Goal: Information Seeking & Learning: Learn about a topic

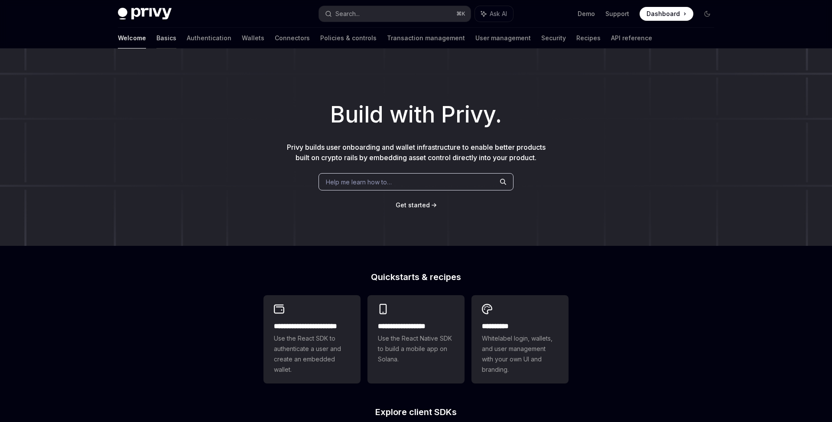
click at [156, 32] on link "Basics" at bounding box center [166, 38] width 20 height 21
type textarea "*"
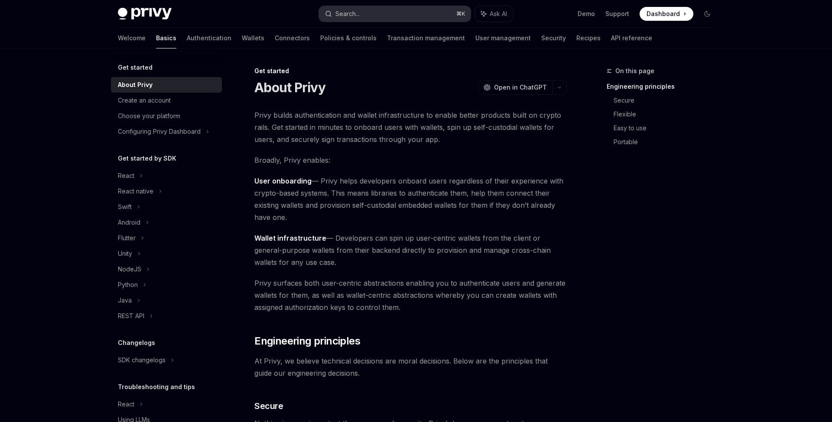
click at [373, 13] on button "Search... ⌘ K" at bounding box center [395, 14] width 152 height 16
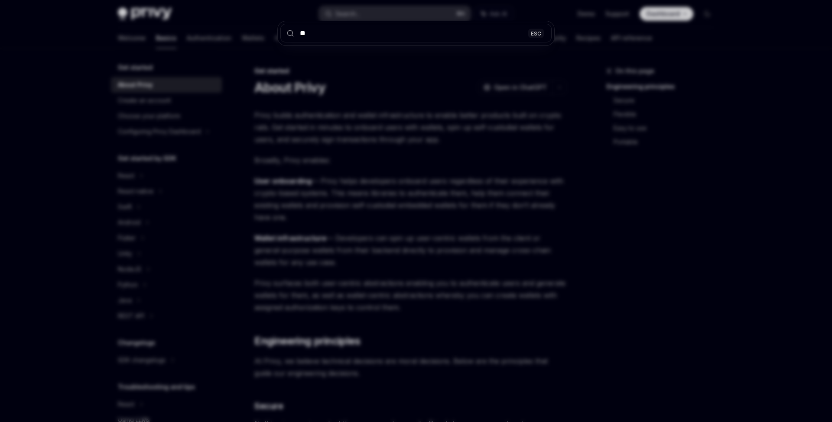
type input "*"
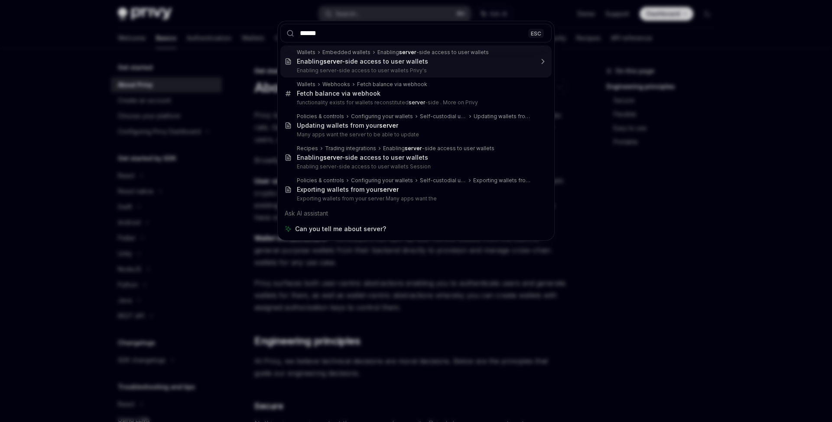
type input "******"
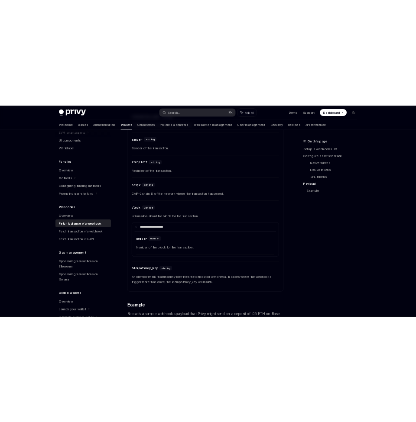
scroll to position [1192, 0]
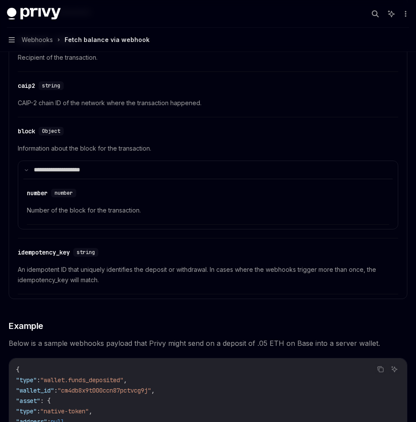
type textarea "*"
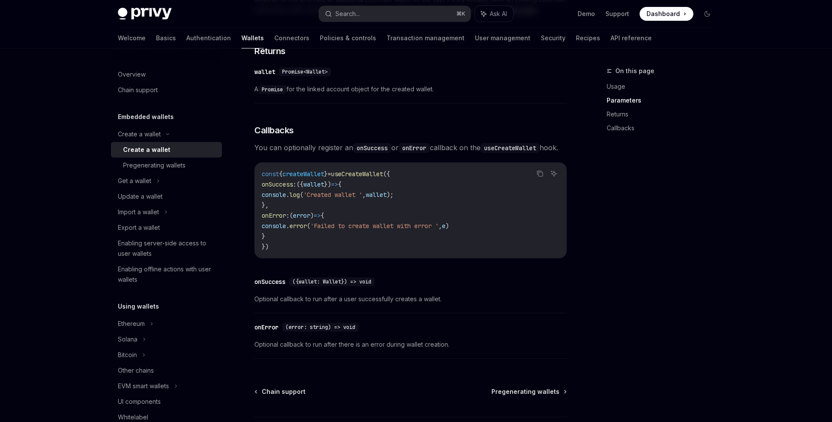
scroll to position [582, 0]
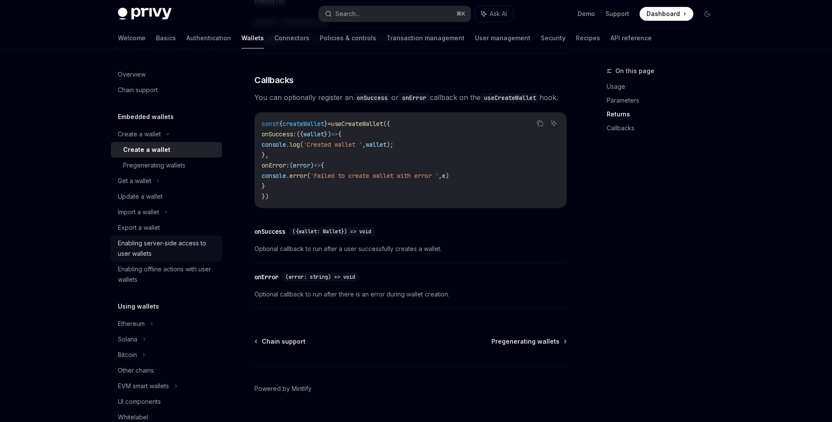
click at [204, 248] on div "Enabling server-side access to user wallets" at bounding box center [167, 248] width 99 height 21
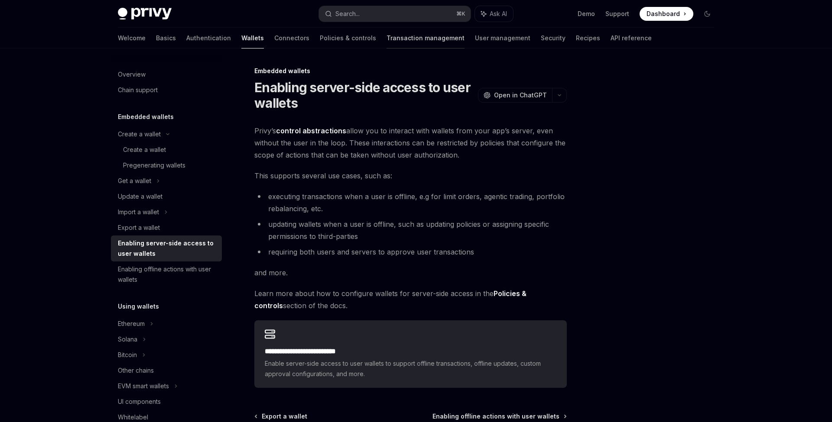
click at [386, 35] on link "Transaction management" at bounding box center [425, 38] width 78 height 21
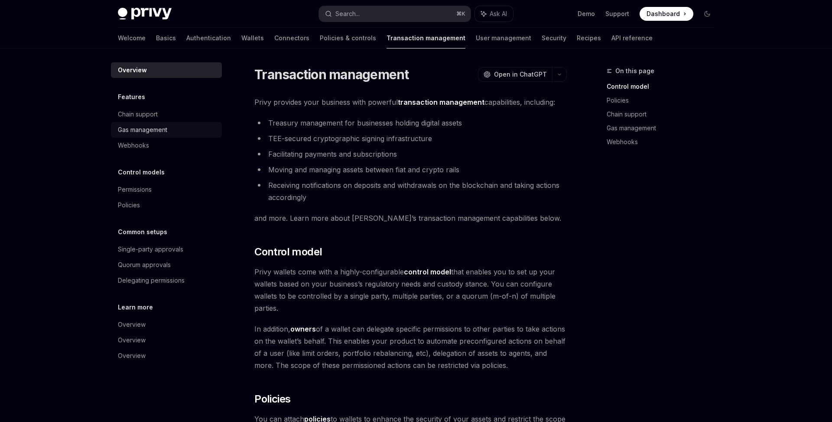
click at [151, 129] on div "Gas management" at bounding box center [142, 130] width 49 height 10
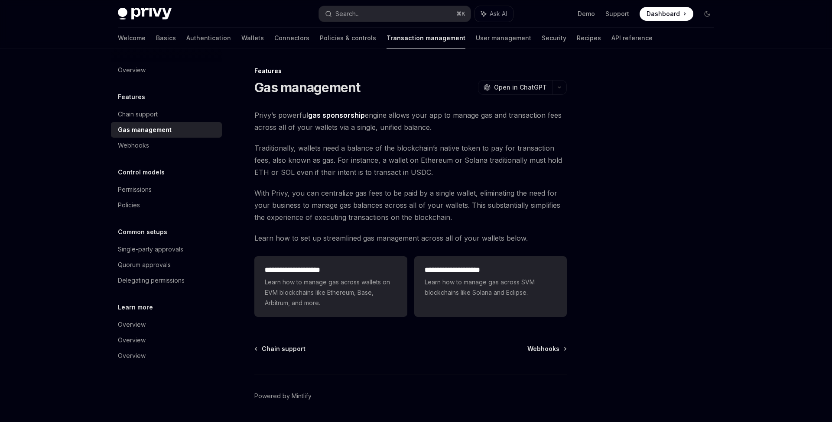
click at [334, 115] on strong "gas sponsorship" at bounding box center [336, 115] width 57 height 9
click at [381, 260] on div "**********" at bounding box center [330, 287] width 153 height 61
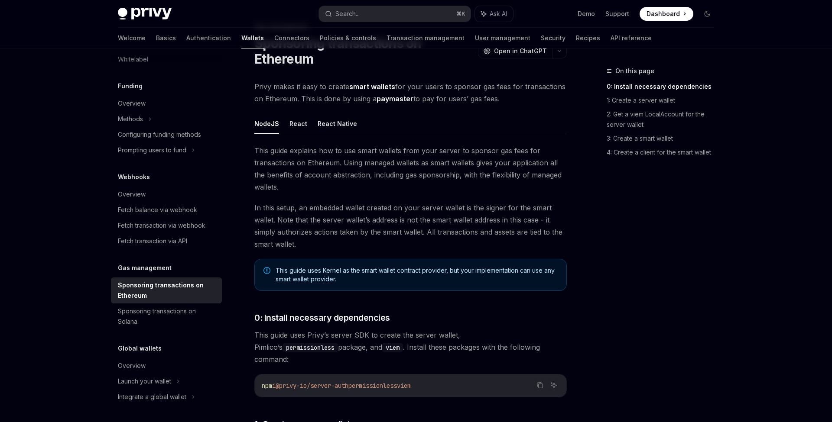
scroll to position [117, 0]
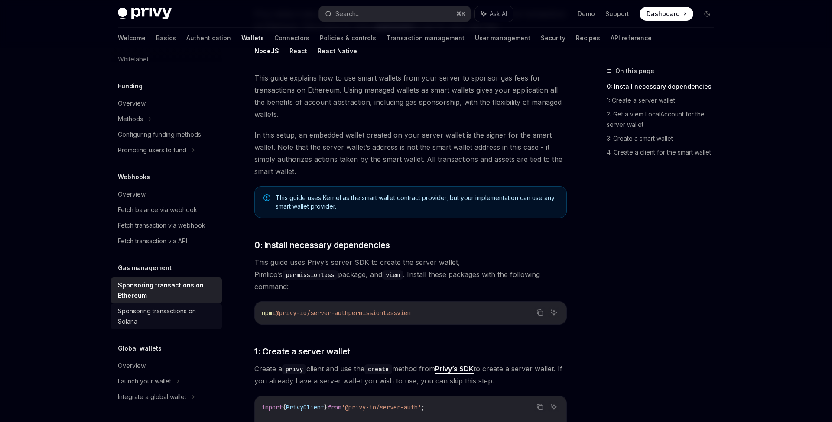
click at [188, 314] on div "Sponsoring transactions on Solana" at bounding box center [167, 316] width 99 height 21
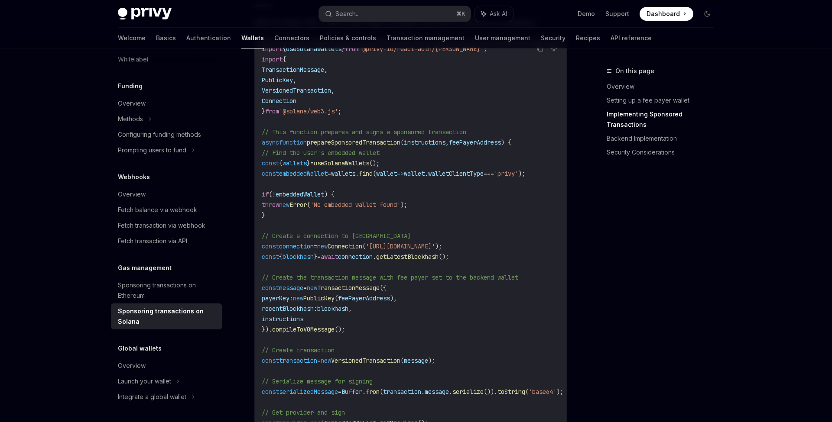
scroll to position [755, 0]
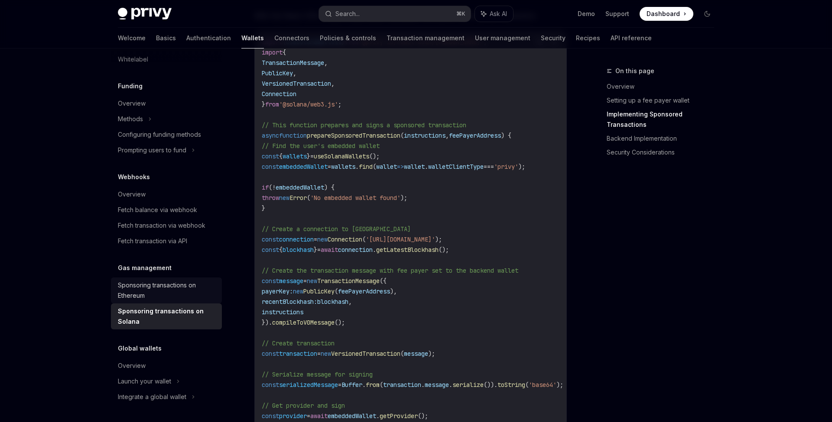
click at [198, 280] on link "Sponsoring transactions on Ethereum" at bounding box center [166, 291] width 111 height 26
type textarea "*"
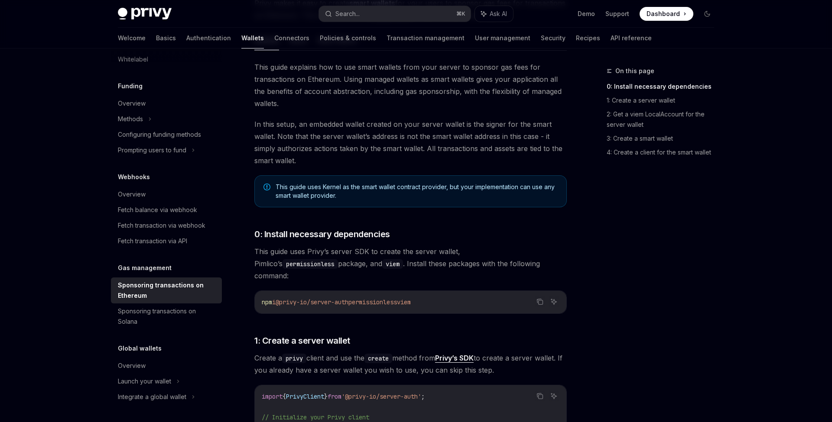
scroll to position [107, 0]
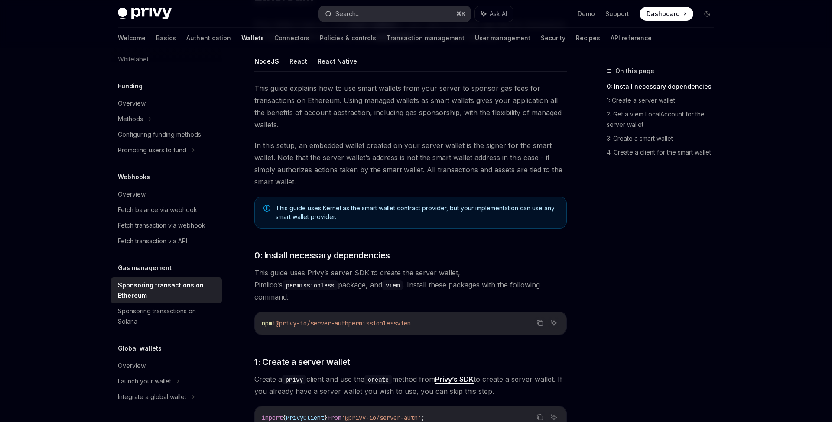
click at [377, 18] on button "Search... ⌘ K" at bounding box center [395, 14] width 152 height 16
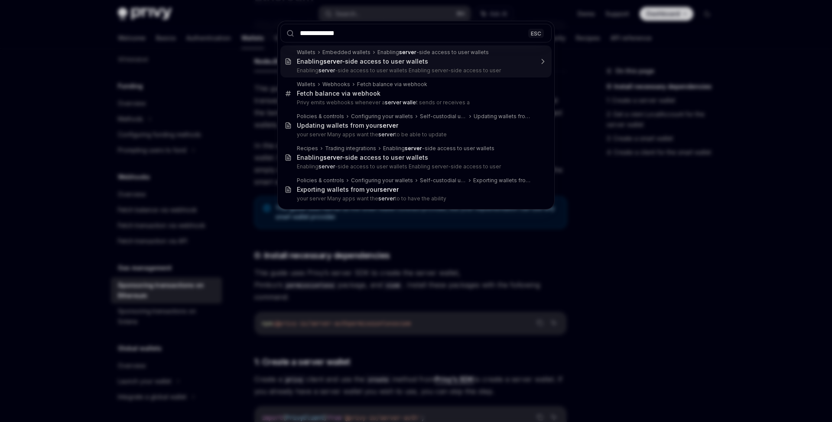
type input "**********"
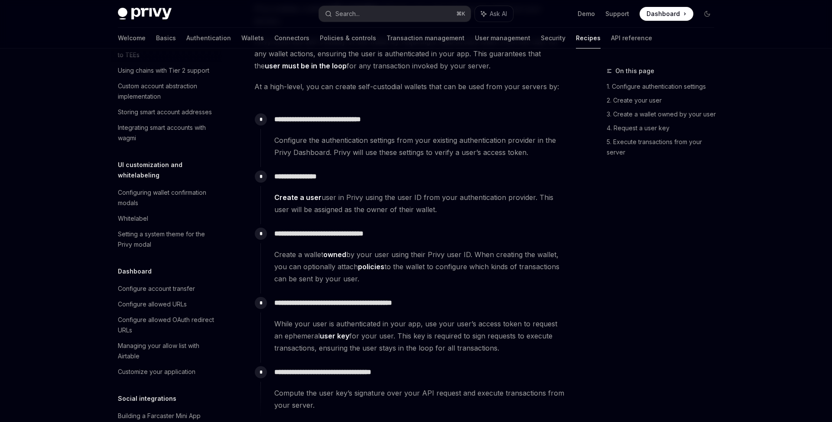
type textarea "*"
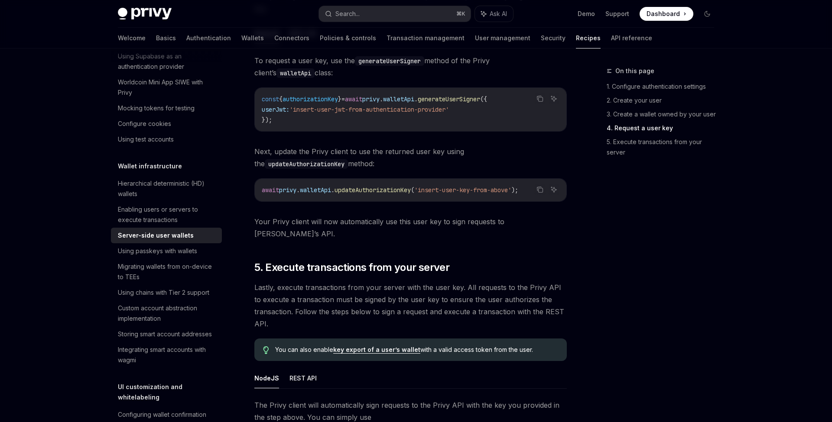
scroll to position [1497, 0]
